Goal: Task Accomplishment & Management: Manage account settings

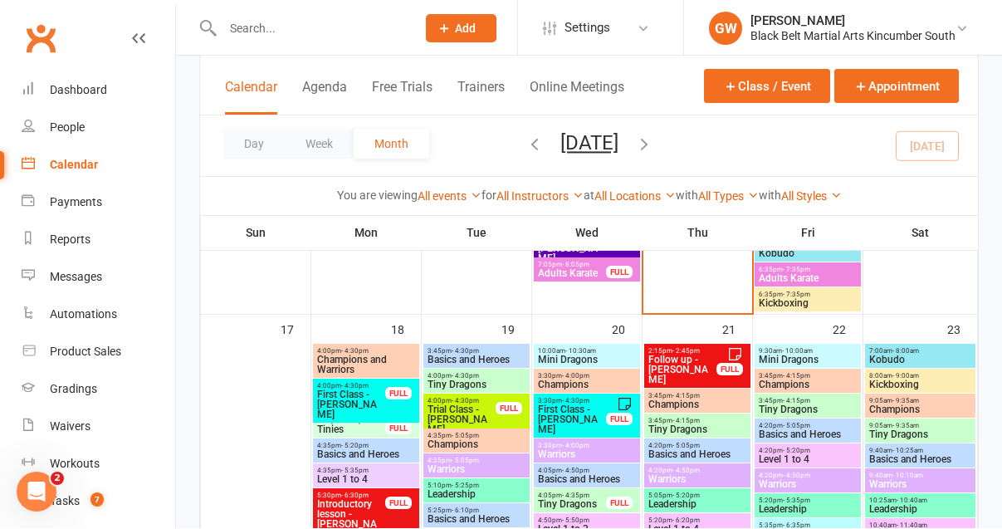
scroll to position [1413, 0]
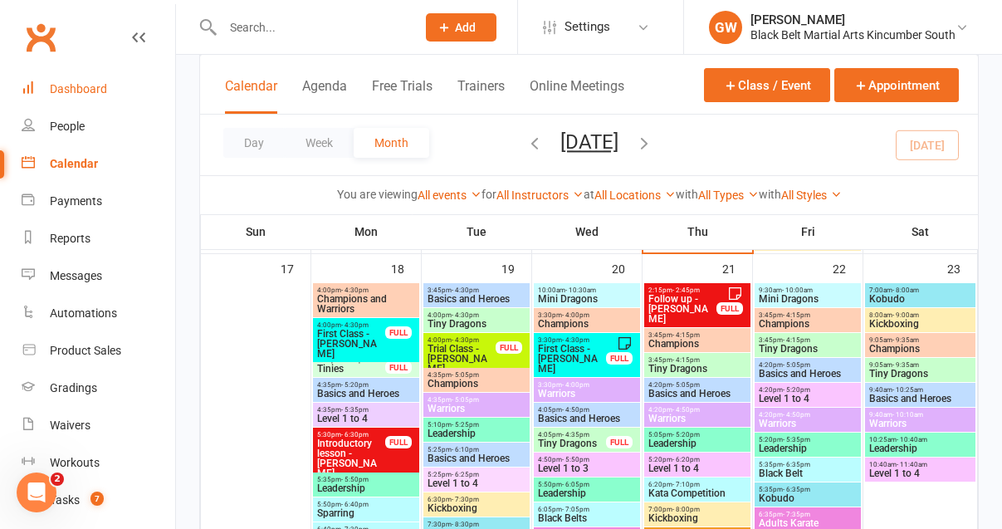
click at [86, 87] on div "Dashboard" at bounding box center [78, 88] width 57 height 13
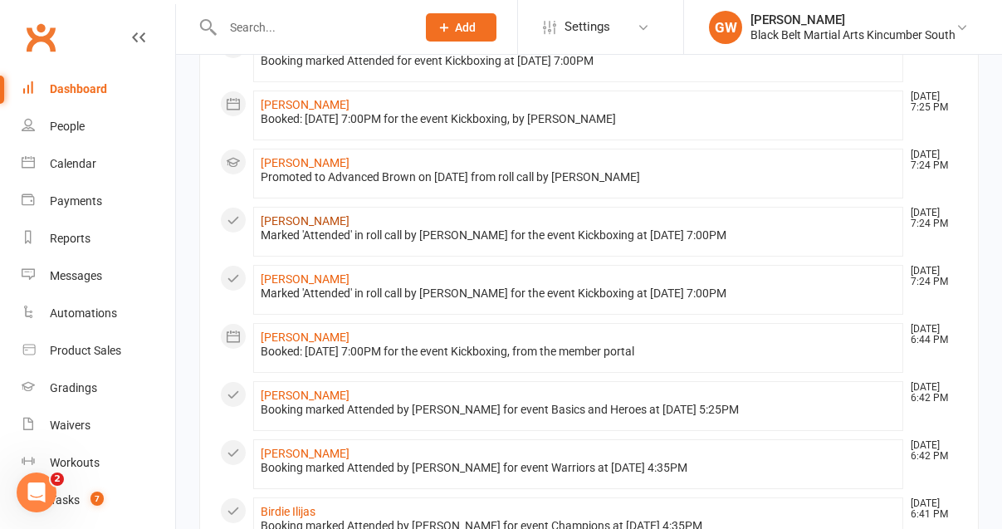
scroll to position [829, 0]
click at [305, 168] on link "[PERSON_NAME]" at bounding box center [305, 161] width 89 height 13
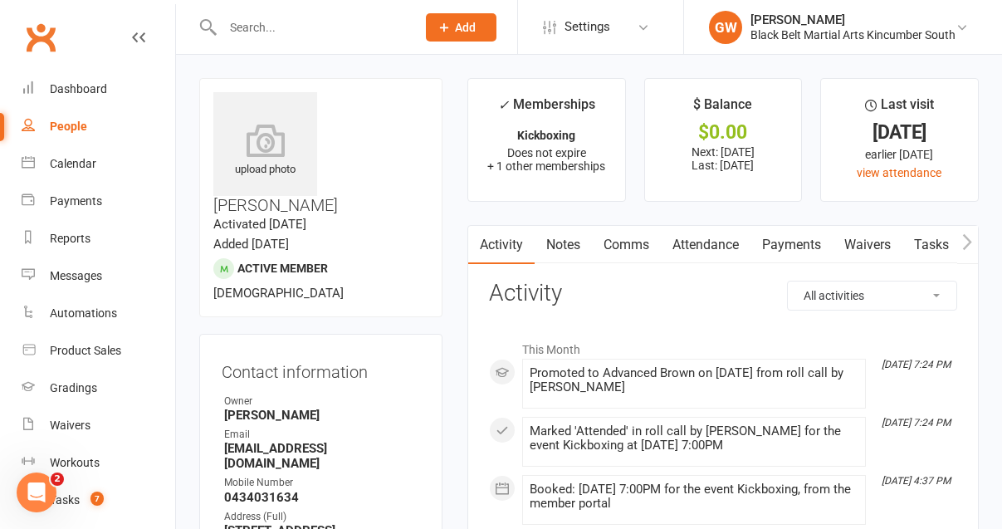
click at [805, 236] on link "Payments" at bounding box center [791, 245] width 82 height 38
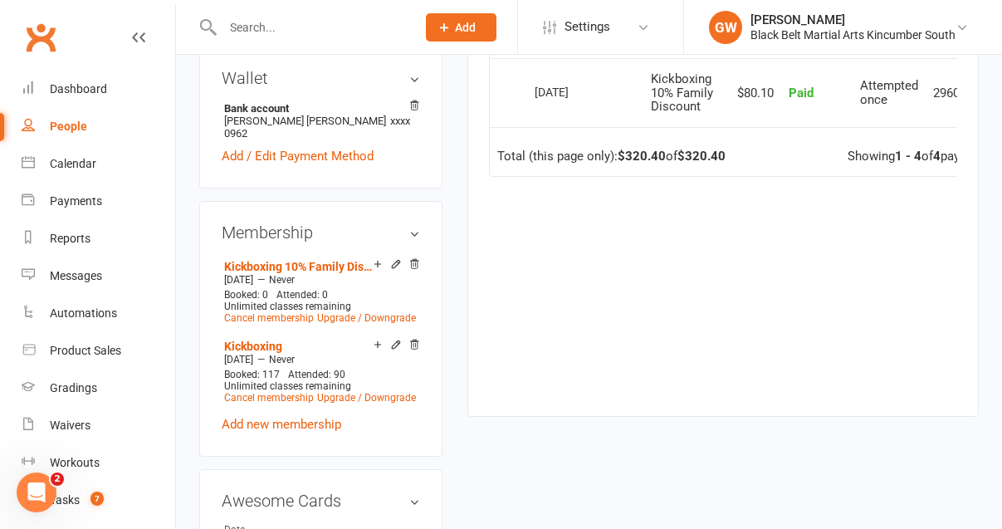
scroll to position [668, 0]
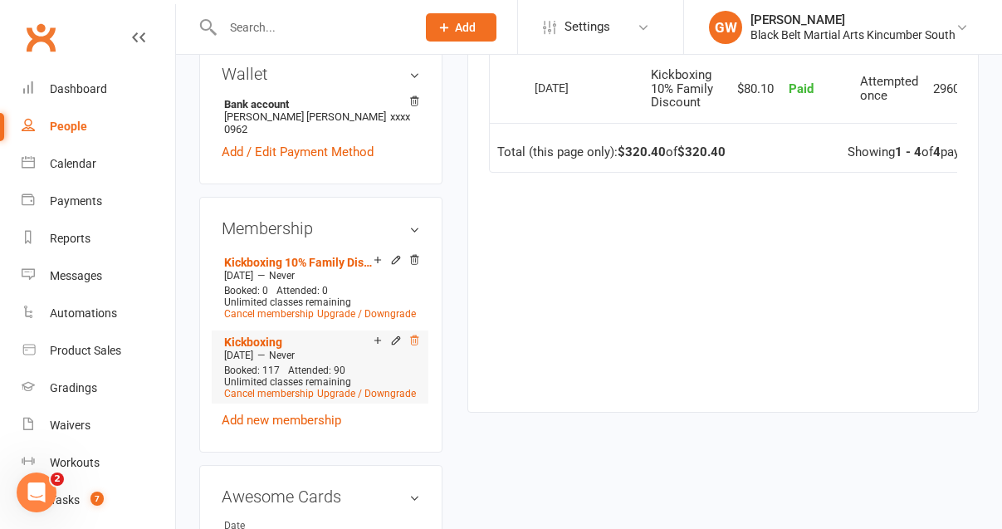
click at [416, 334] on icon at bounding box center [414, 340] width 12 height 12
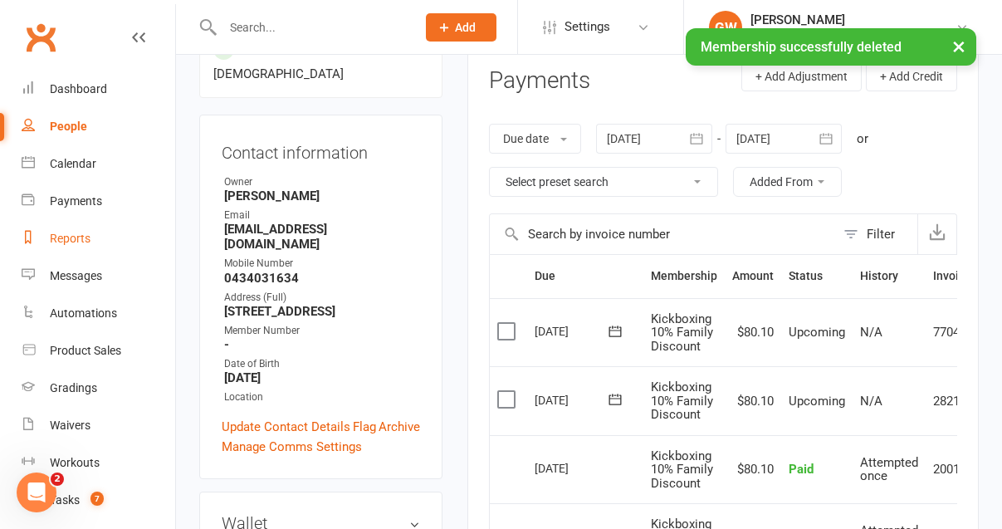
scroll to position [43, 0]
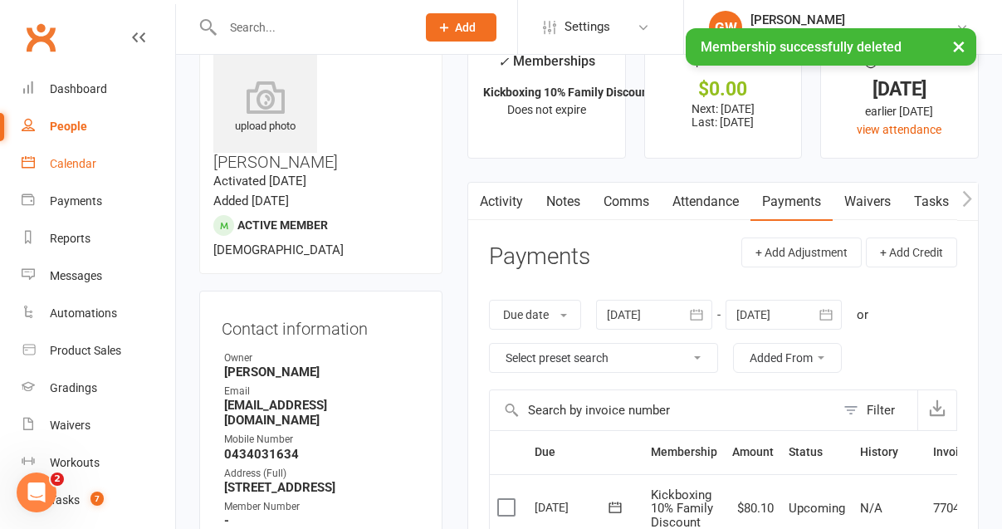
click at [84, 158] on div "Calendar" at bounding box center [73, 163] width 46 height 13
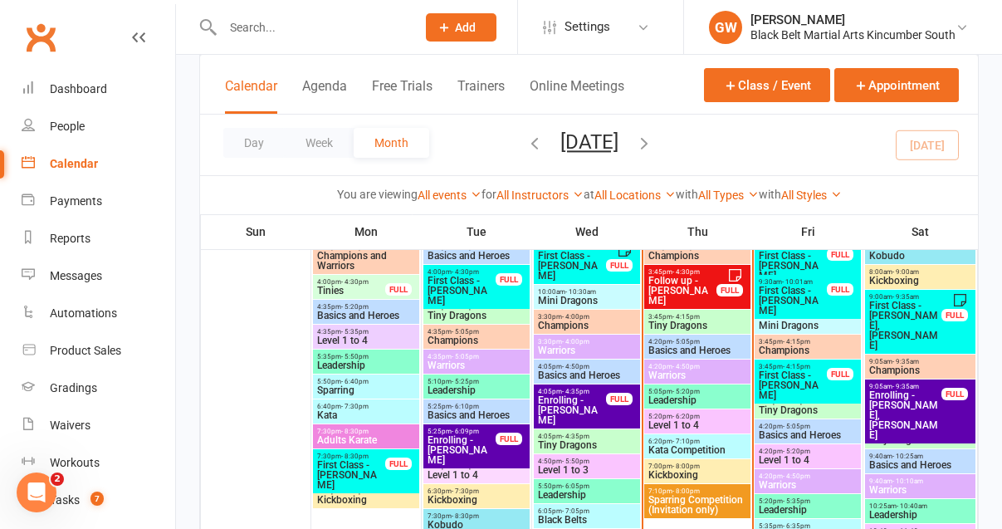
scroll to position [1047, 0]
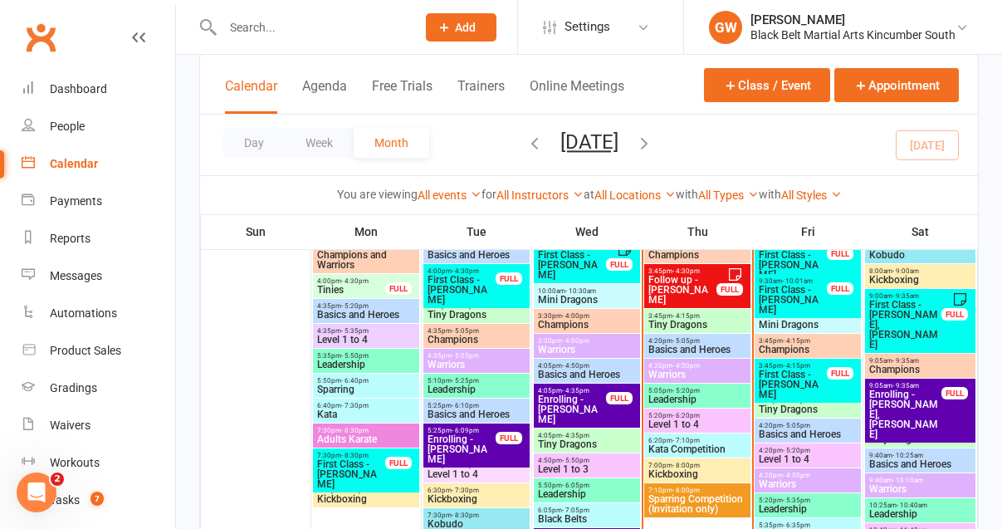
click at [696, 466] on span "- 8:00pm" at bounding box center [685, 464] width 27 height 7
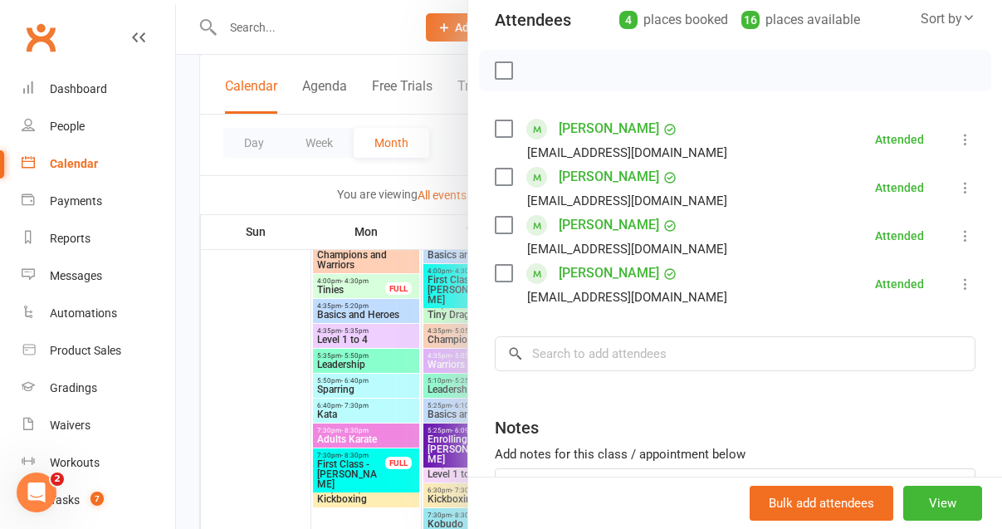
scroll to position [194, 0]
click at [957, 505] on button "View" at bounding box center [942, 503] width 79 height 35
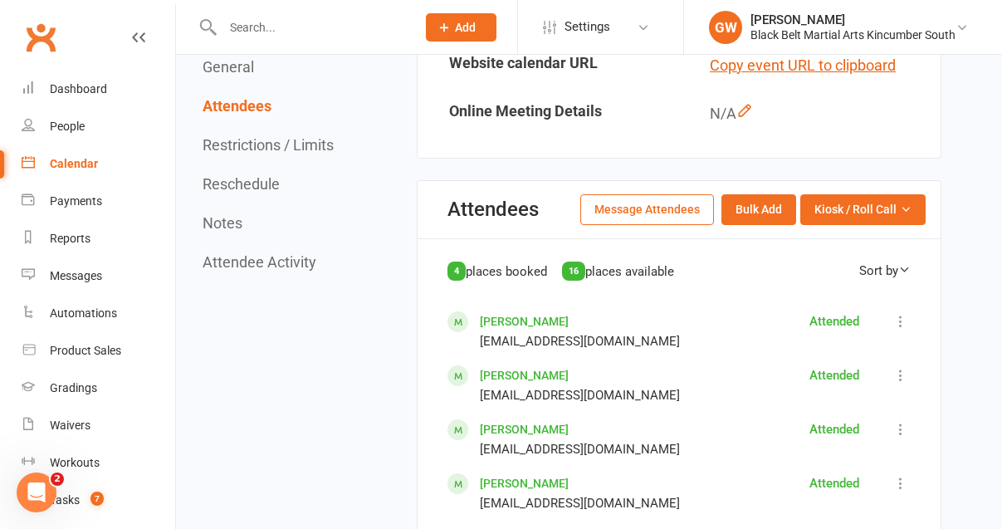
scroll to position [689, 0]
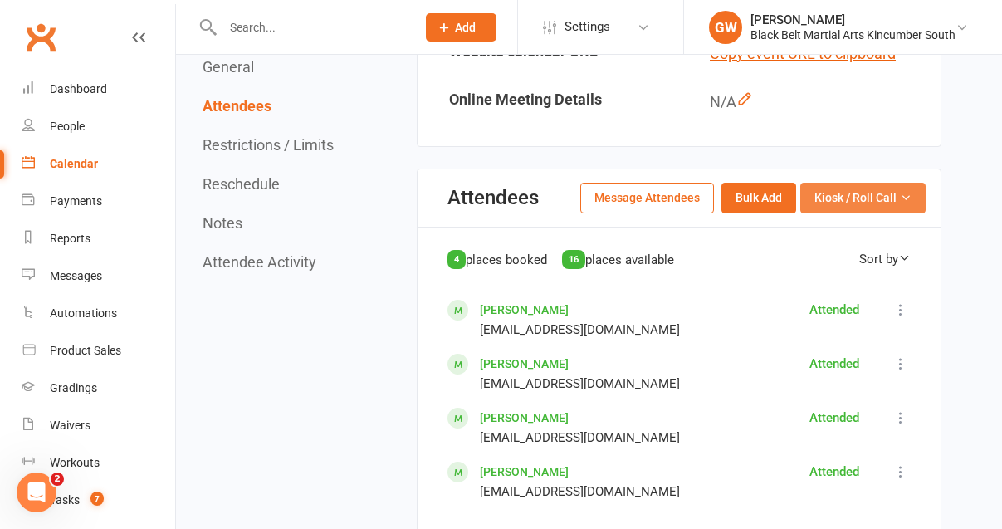
click at [867, 198] on span "Kiosk / Roll Call" at bounding box center [855, 197] width 82 height 18
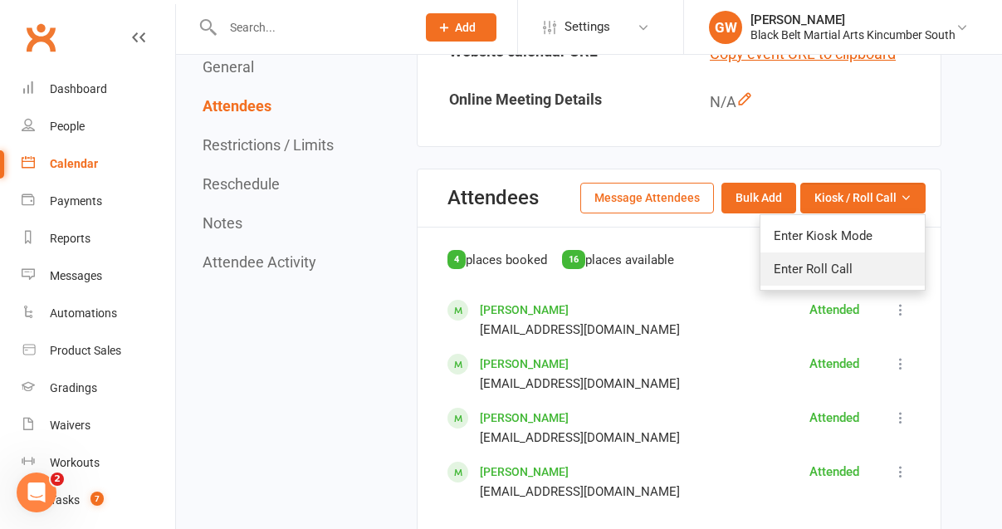
click at [825, 271] on link "Enter Roll Call" at bounding box center [842, 268] width 164 height 33
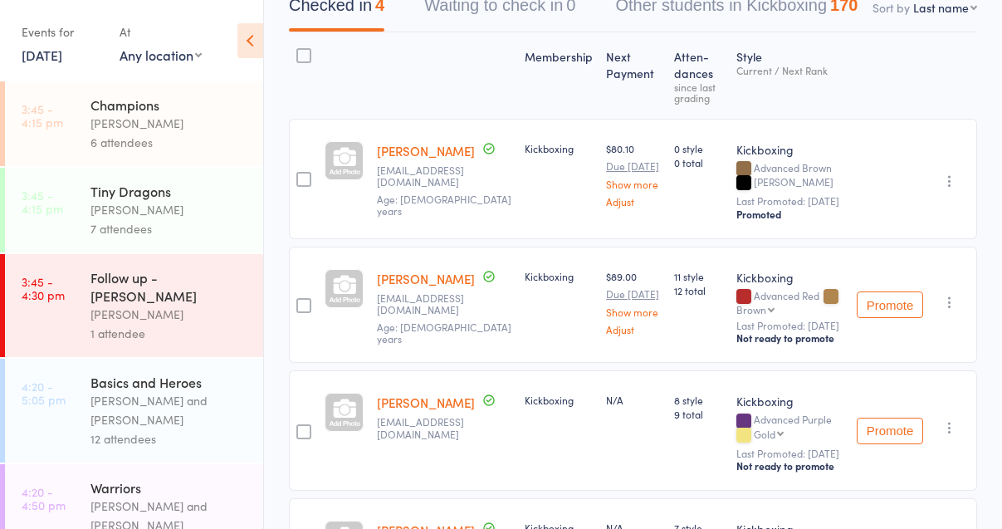
scroll to position [224, 0]
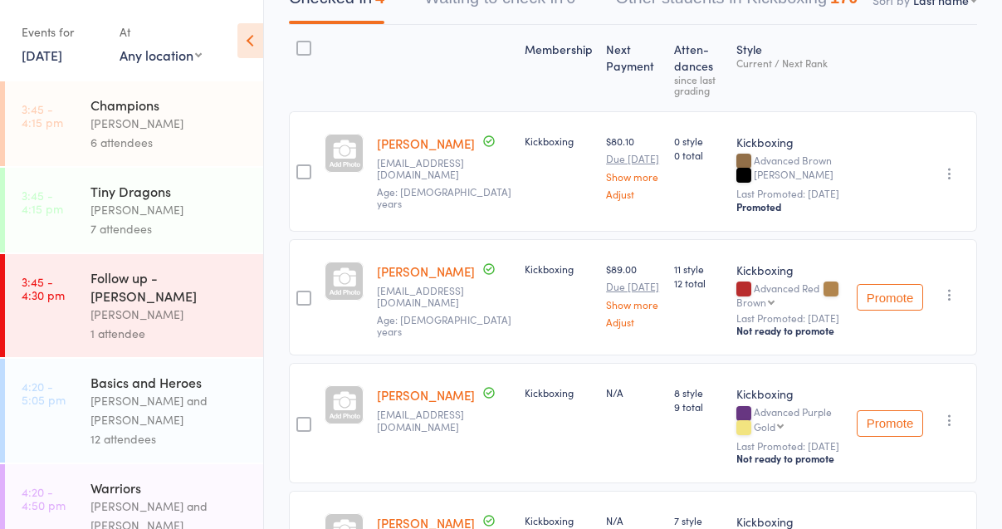
click at [948, 179] on icon "button" at bounding box center [949, 173] width 17 height 17
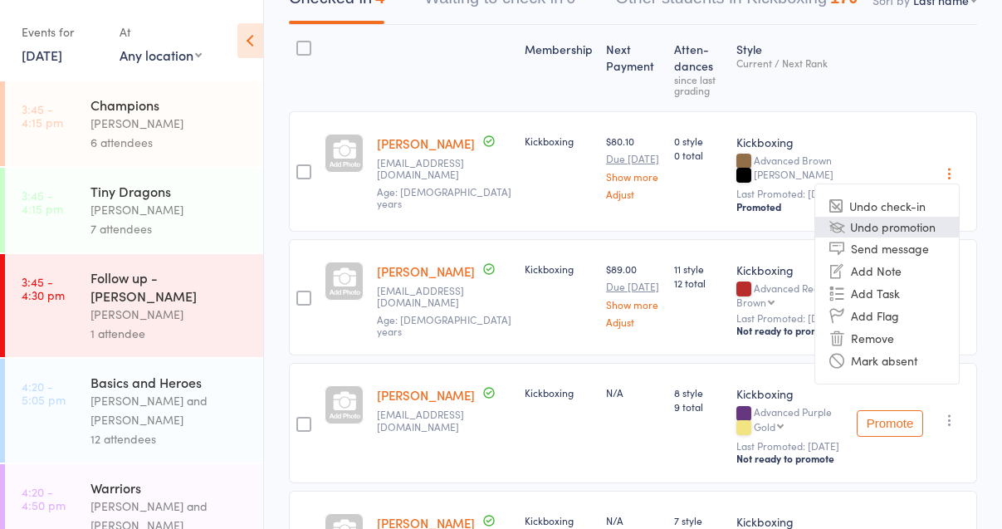
click at [908, 231] on li "Undo promotion" at bounding box center [887, 227] width 144 height 21
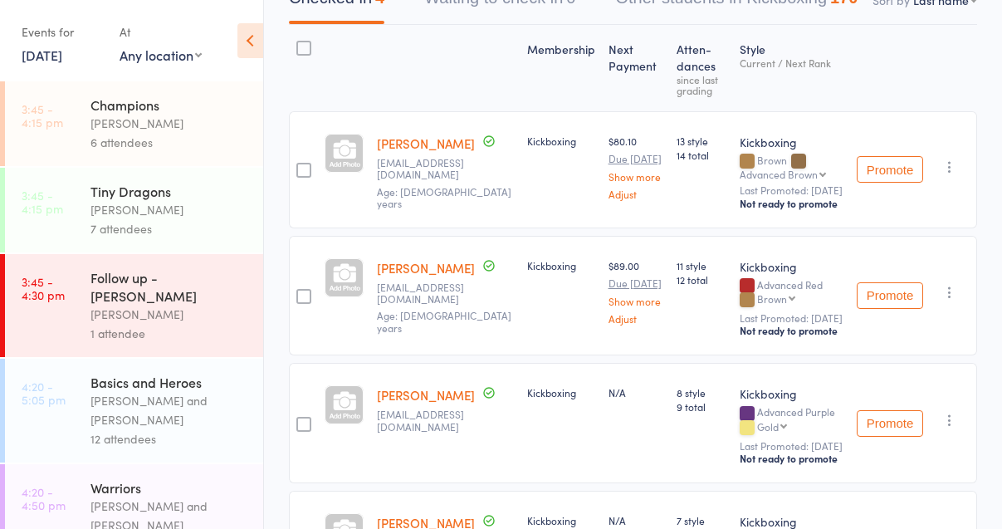
scroll to position [0, 0]
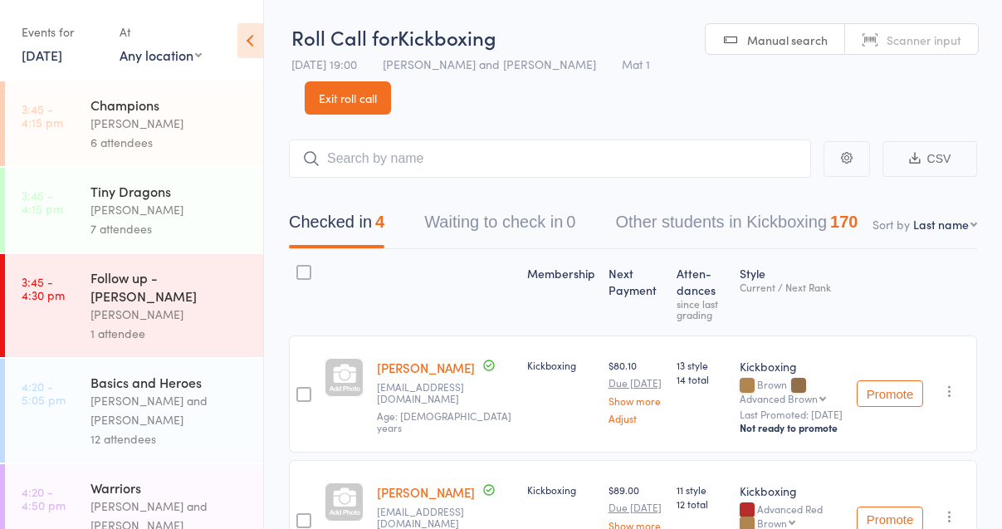
click at [359, 96] on link "Exit roll call" at bounding box center [348, 97] width 86 height 33
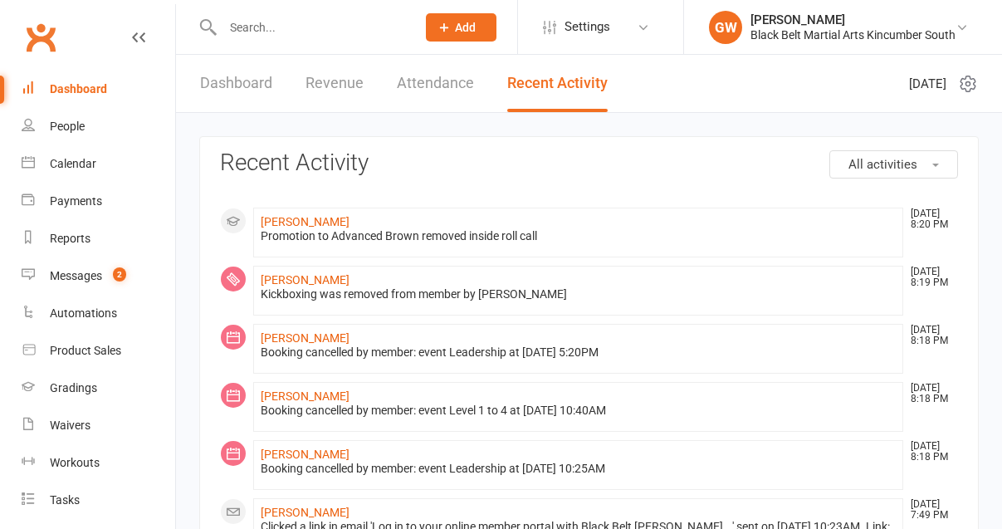
click at [280, 28] on input "text" at bounding box center [310, 27] width 187 height 23
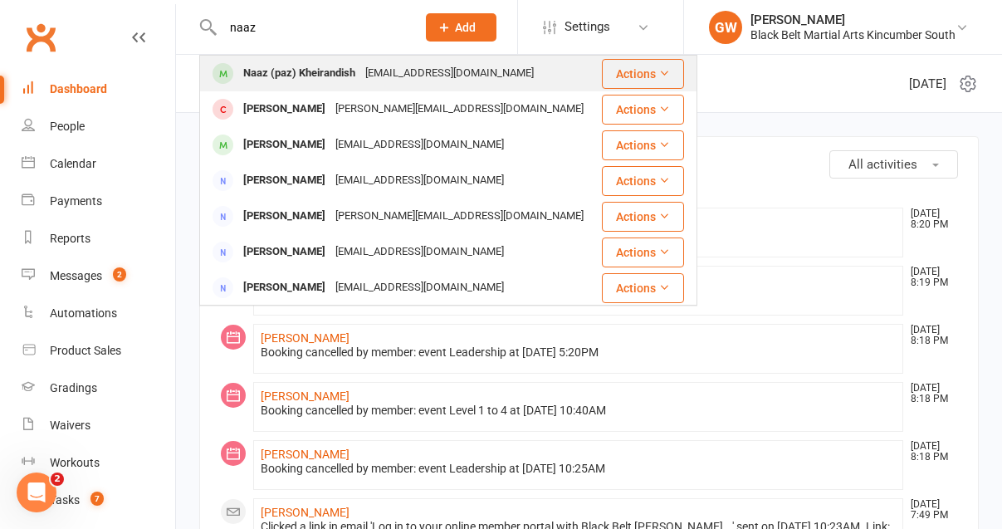
type input "naaz"
click at [311, 67] on div "Naaz (paz) Kheirandish" at bounding box center [299, 73] width 122 height 24
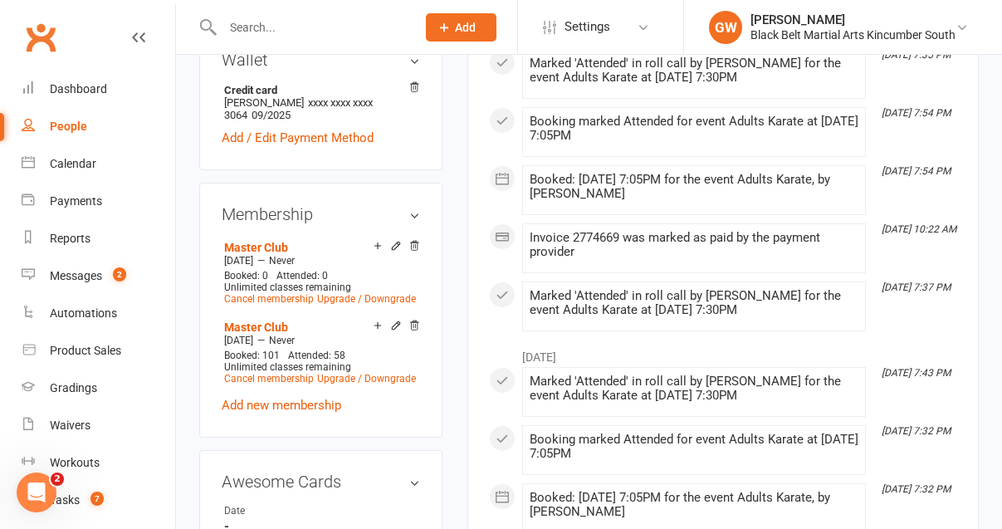
scroll to position [650, 0]
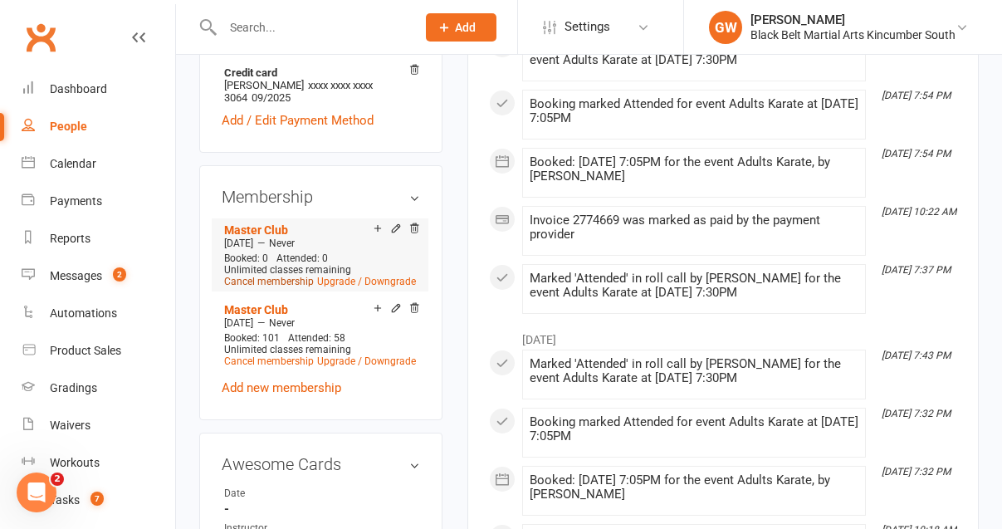
click at [285, 276] on link "Cancel membership" at bounding box center [269, 282] width 90 height 12
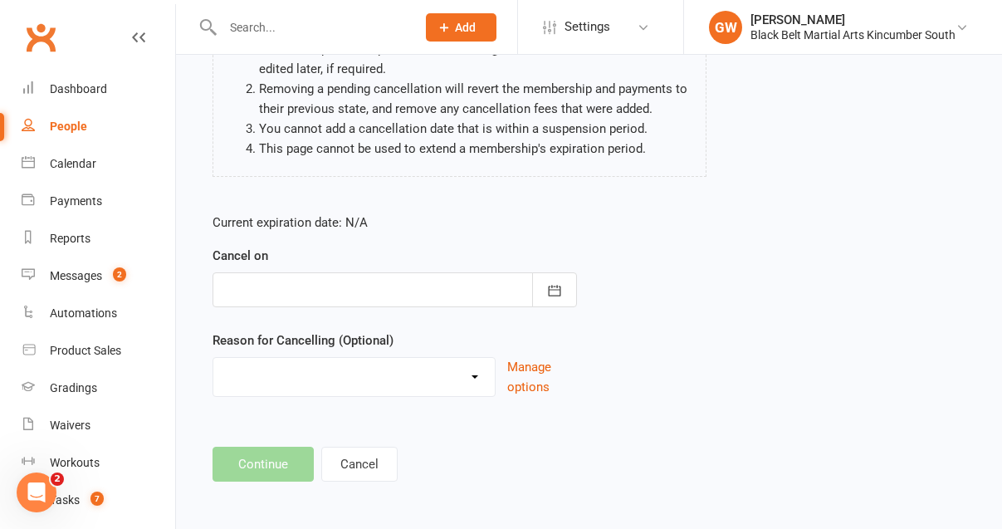
scroll to position [208, 0]
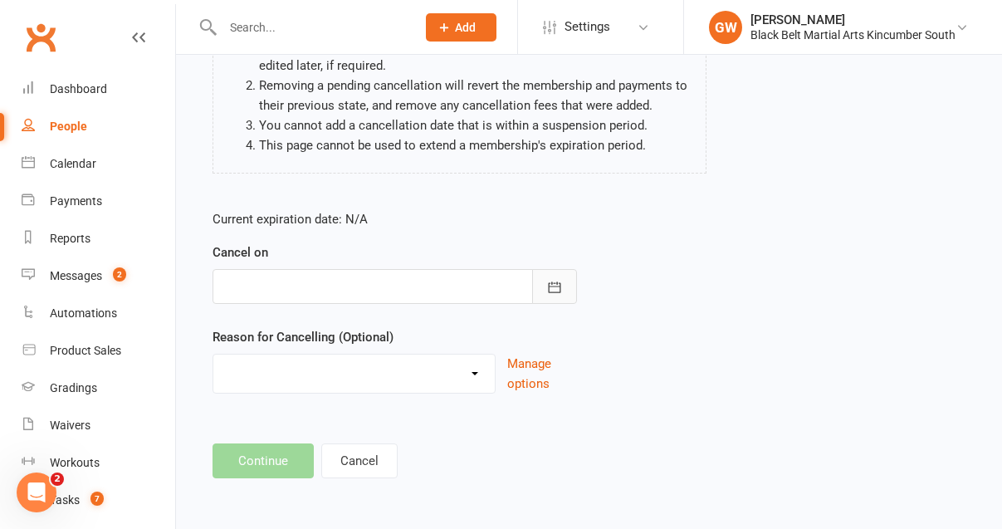
click at [557, 279] on icon "button" at bounding box center [554, 287] width 17 height 17
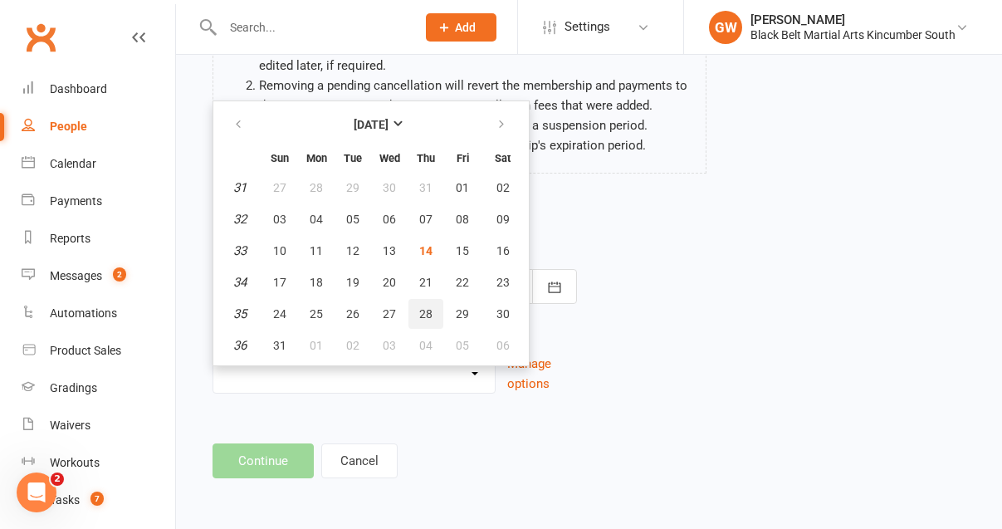
click at [426, 307] on span "28" at bounding box center [425, 313] width 13 height 13
type input "[DATE]"
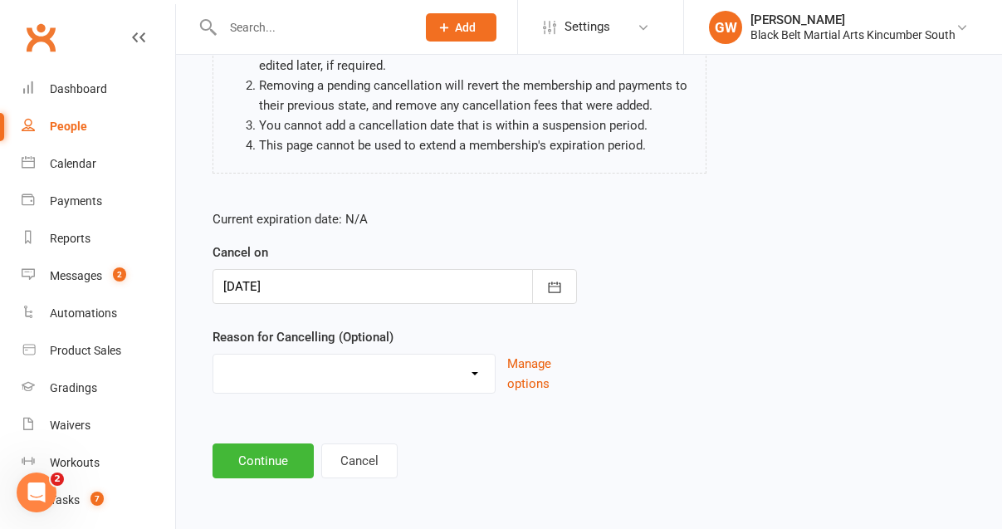
click at [334, 368] on select "Financial Hold Holiday Injury LOI other sport Soccer Uncontactable Upgrade Othe…" at bounding box center [353, 370] width 281 height 33
select select "9"
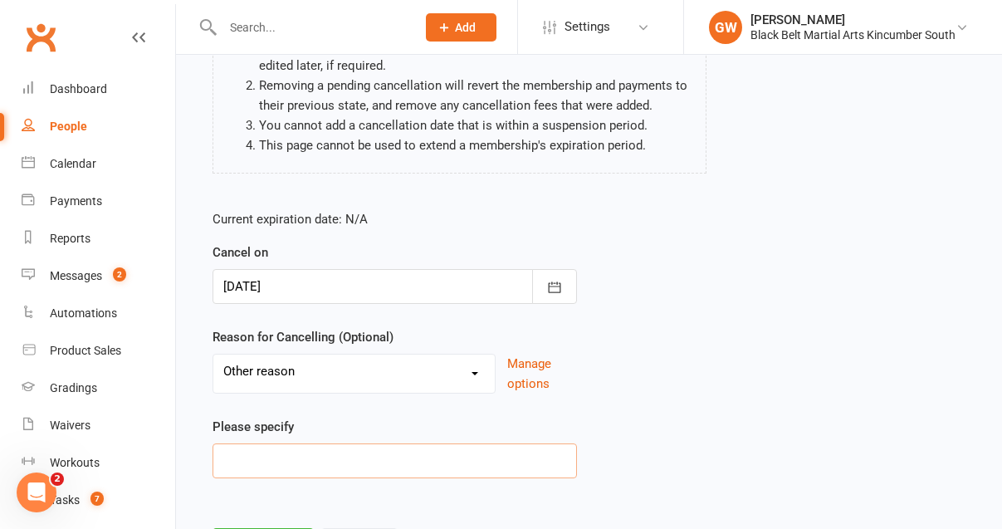
click at [313, 466] on input at bounding box center [394, 460] width 364 height 35
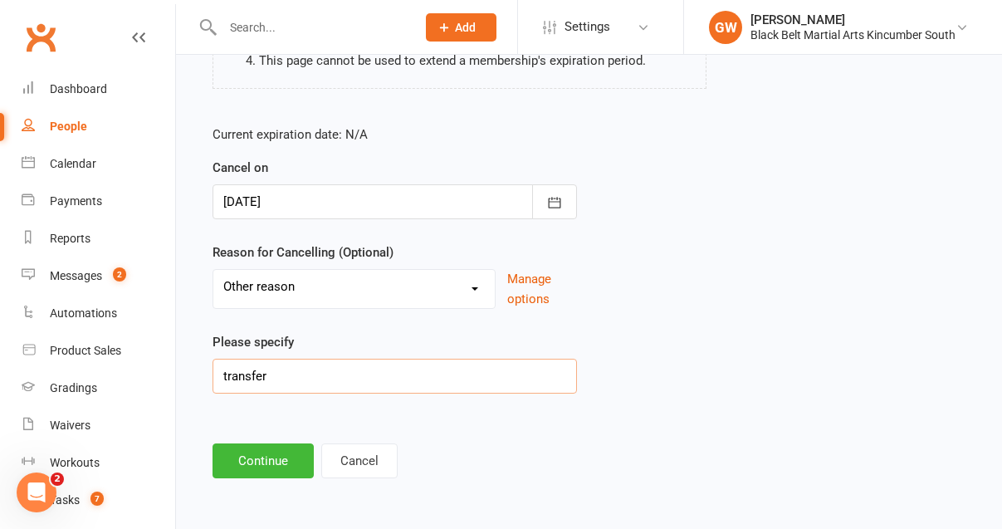
type input "transfer"
click at [264, 462] on button "Continue" at bounding box center [262, 460] width 101 height 35
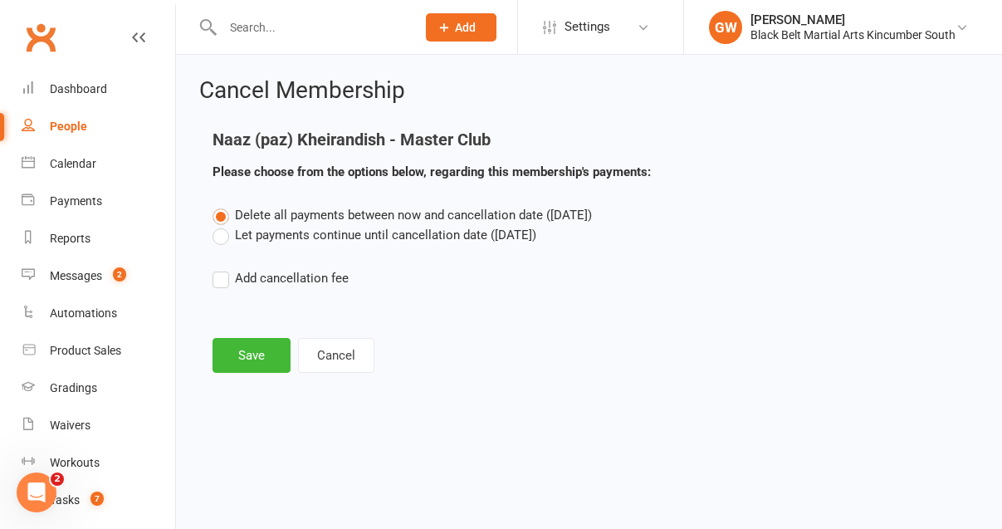
click at [220, 233] on label "Let payments continue until cancellation date ([DATE])" at bounding box center [374, 235] width 324 height 20
click at [220, 225] on input "Let payments continue until cancellation date ([DATE])" at bounding box center [217, 225] width 11 height 0
click at [254, 342] on button "Save" at bounding box center [251, 355] width 78 height 35
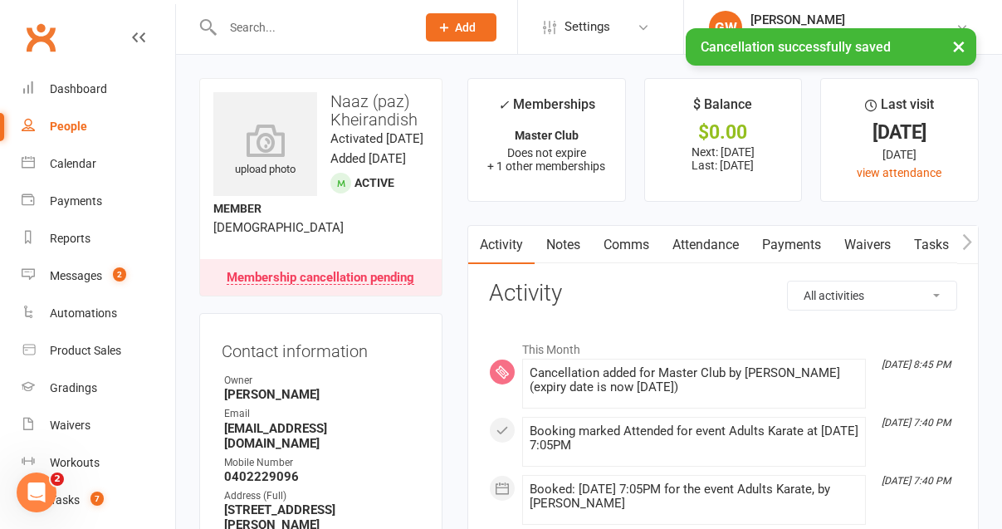
click at [695, 242] on link "Attendance" at bounding box center [706, 245] width 90 height 38
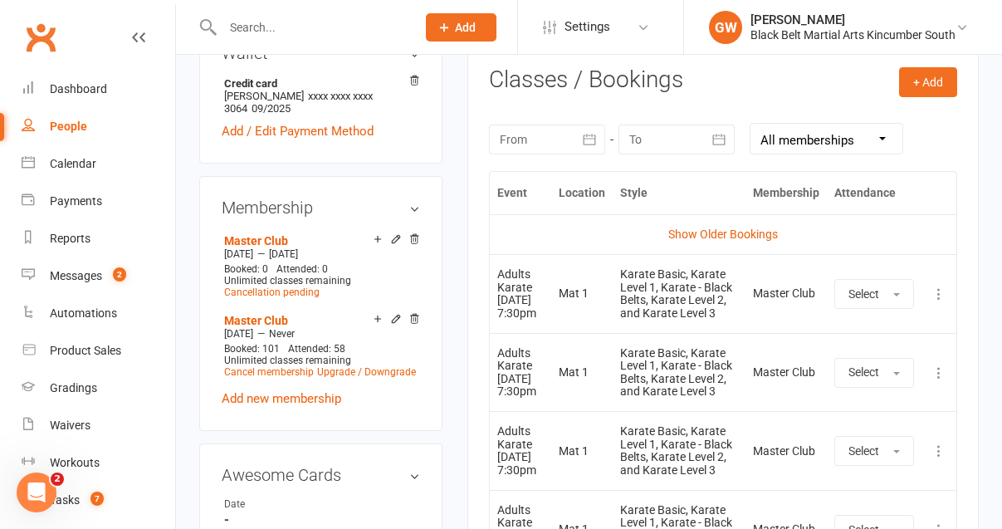
scroll to position [691, 0]
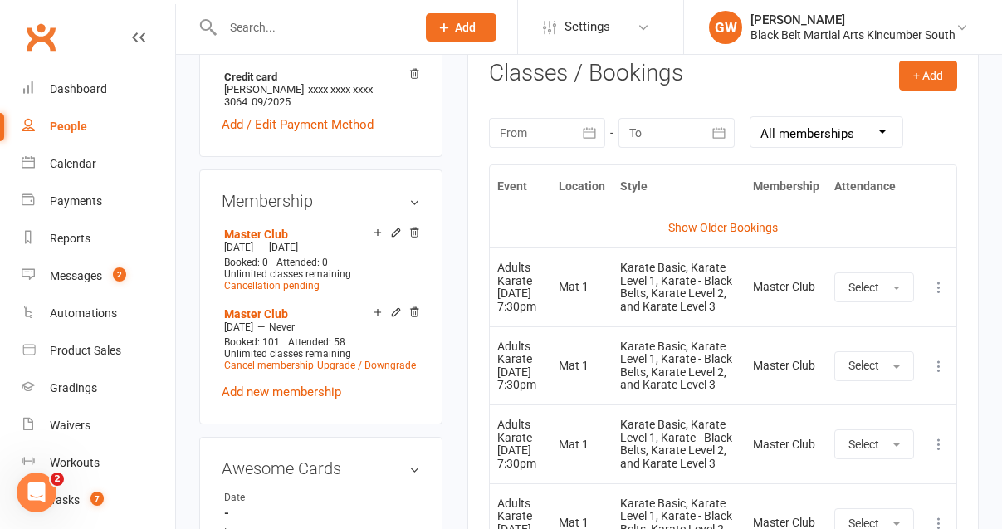
click at [944, 295] on icon at bounding box center [938, 287] width 17 height 17
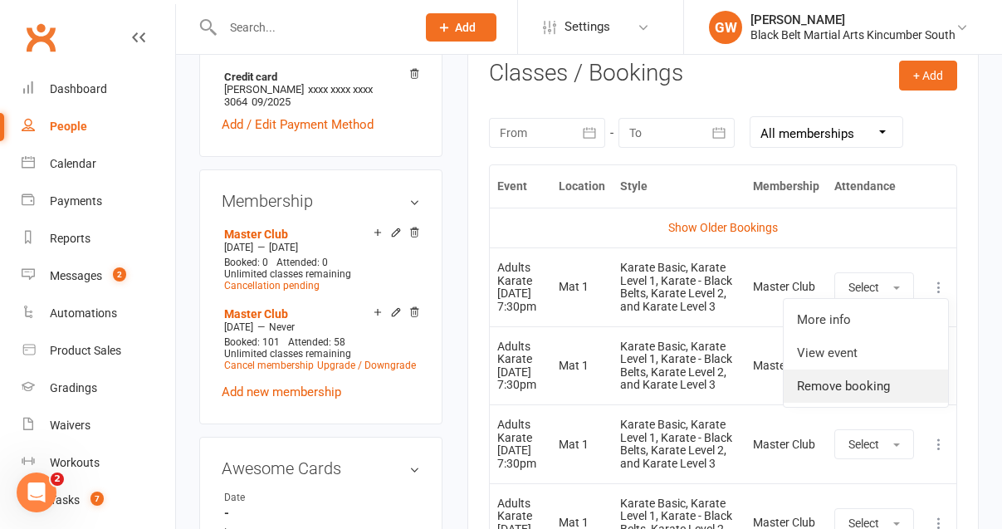
click at [856, 388] on link "Remove booking" at bounding box center [865, 385] width 164 height 33
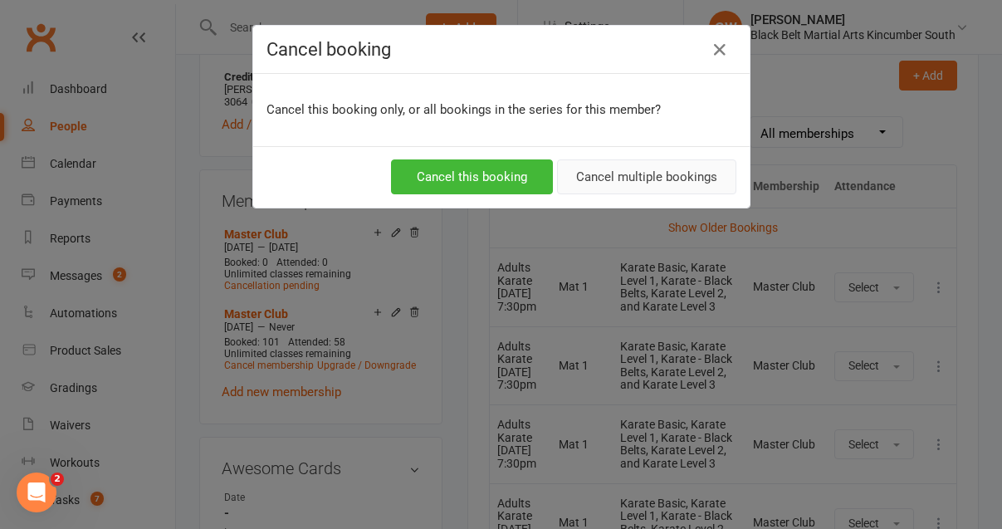
click at [640, 174] on button "Cancel multiple bookings" at bounding box center [646, 176] width 179 height 35
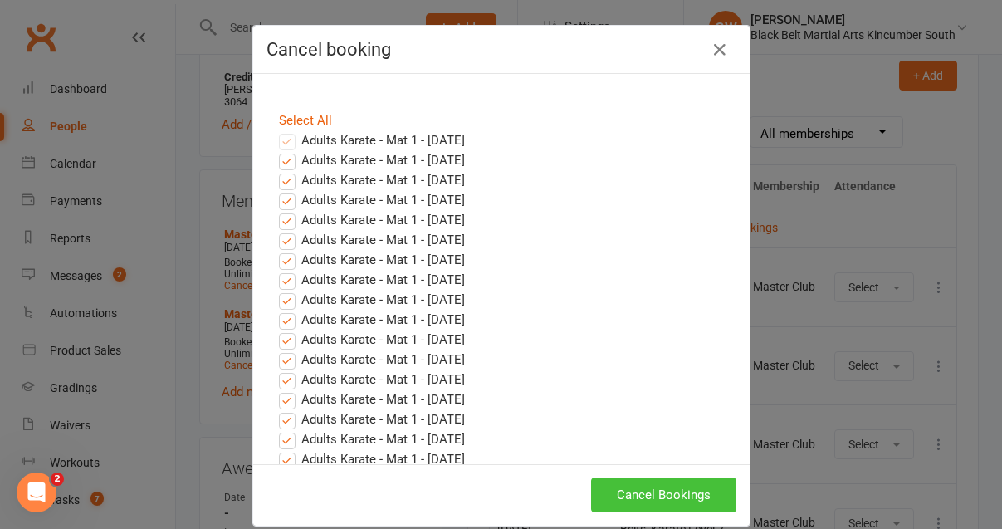
click at [632, 485] on button "Cancel Bookings" at bounding box center [663, 494] width 145 height 35
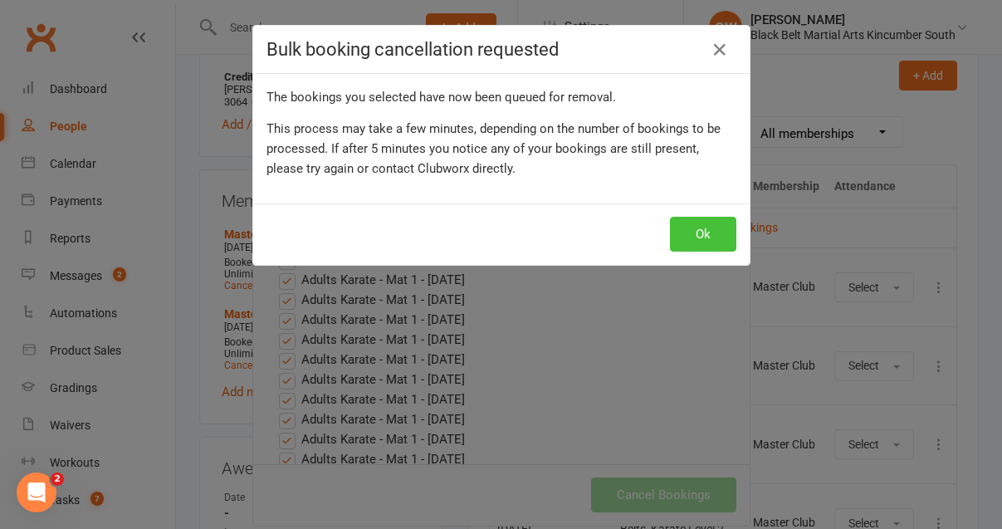
click at [703, 233] on button "Ok" at bounding box center [703, 234] width 66 height 35
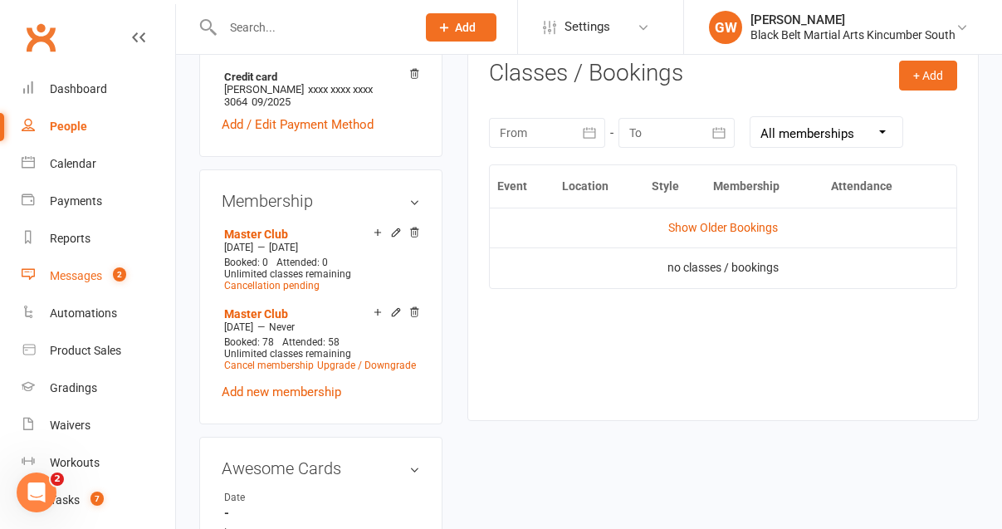
click at [81, 279] on div "Messages" at bounding box center [76, 275] width 52 height 13
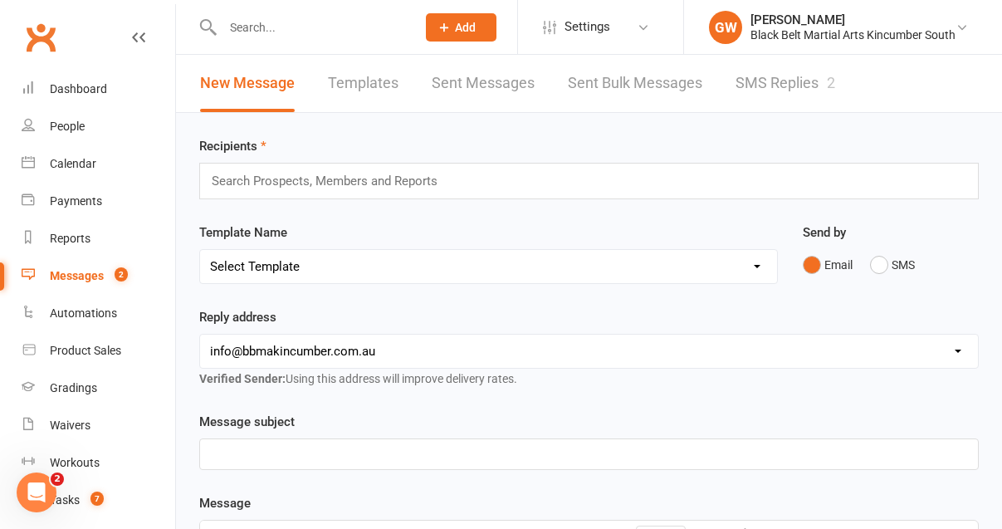
click at [754, 73] on link "SMS Replies 2" at bounding box center [785, 83] width 100 height 57
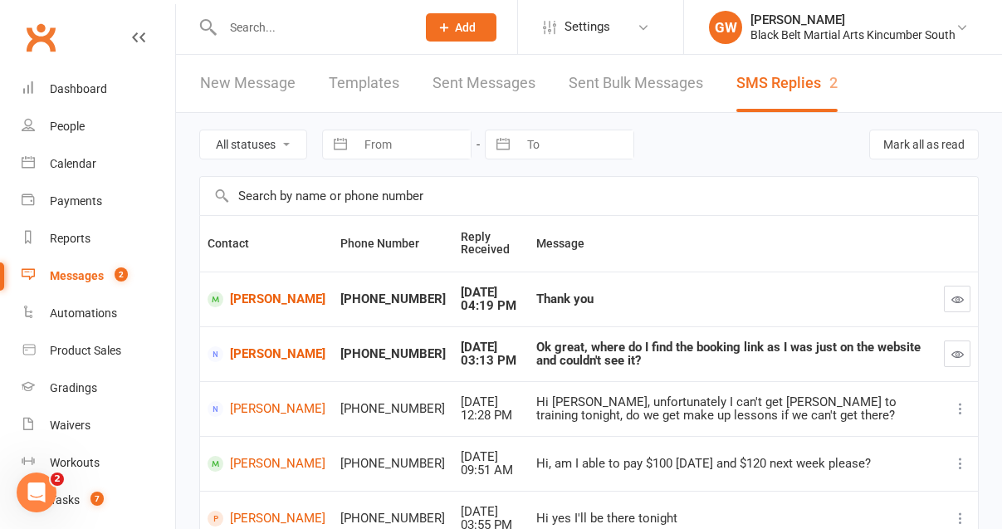
click at [80, 277] on div "Messages" at bounding box center [77, 275] width 54 height 13
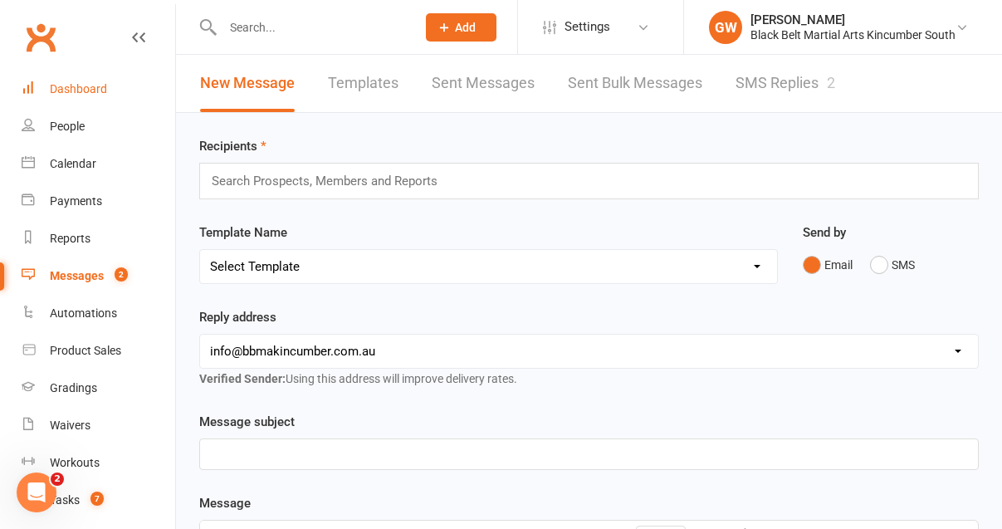
click at [81, 86] on div "Dashboard" at bounding box center [78, 88] width 57 height 13
